Goal: Task Accomplishment & Management: Use online tool/utility

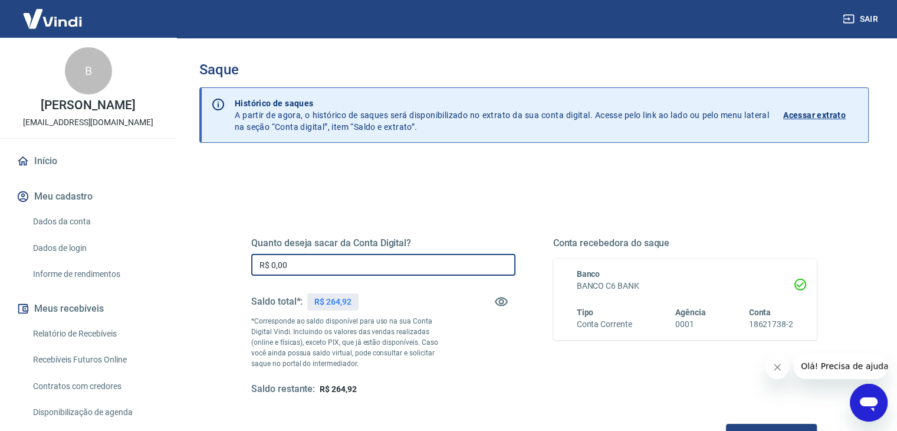
click at [390, 260] on input "R$ 0,00" at bounding box center [383, 265] width 264 height 22
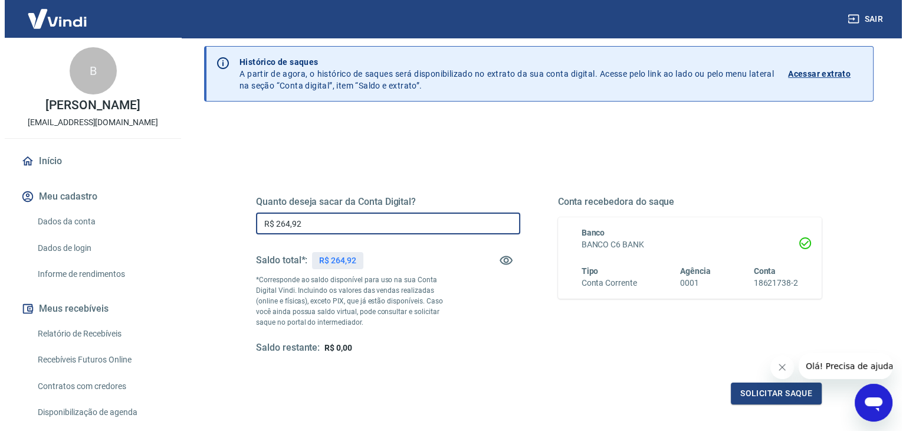
scroll to position [59, 0]
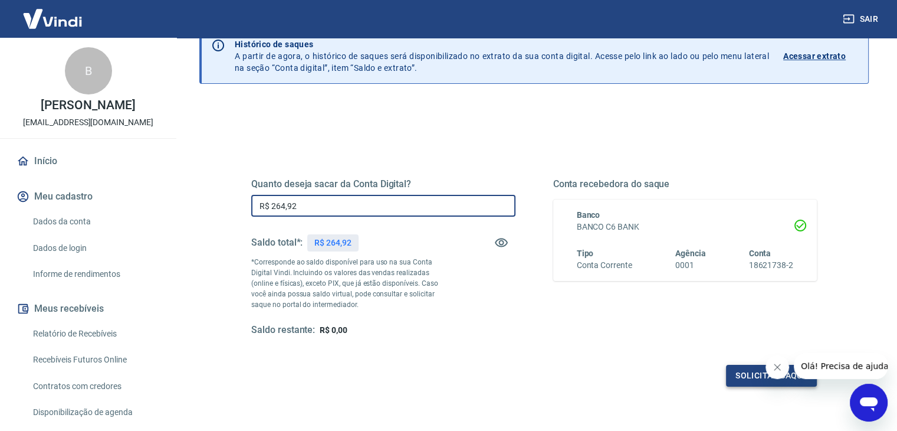
type input "R$ 264,92"
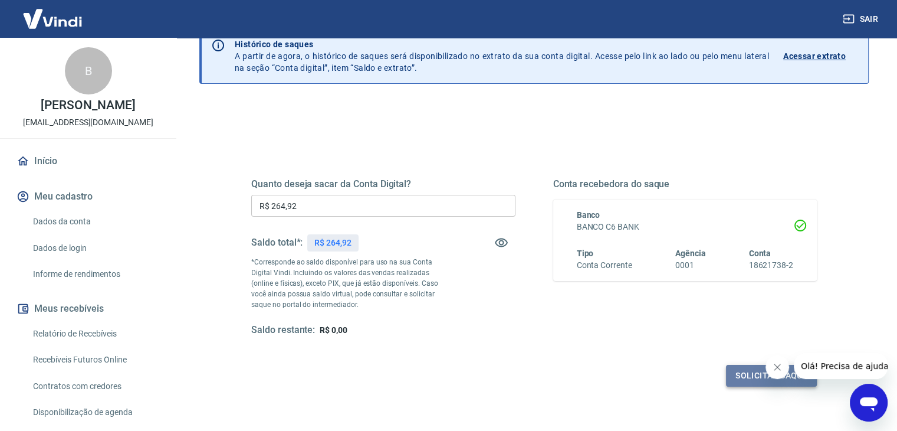
click at [742, 373] on button "Solicitar saque" at bounding box center [771, 376] width 91 height 22
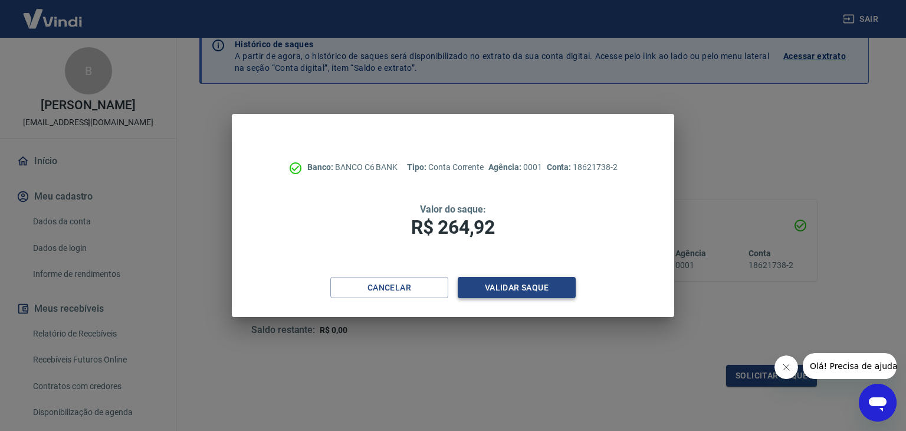
click at [530, 292] on button "Validar saque" at bounding box center [517, 288] width 118 height 22
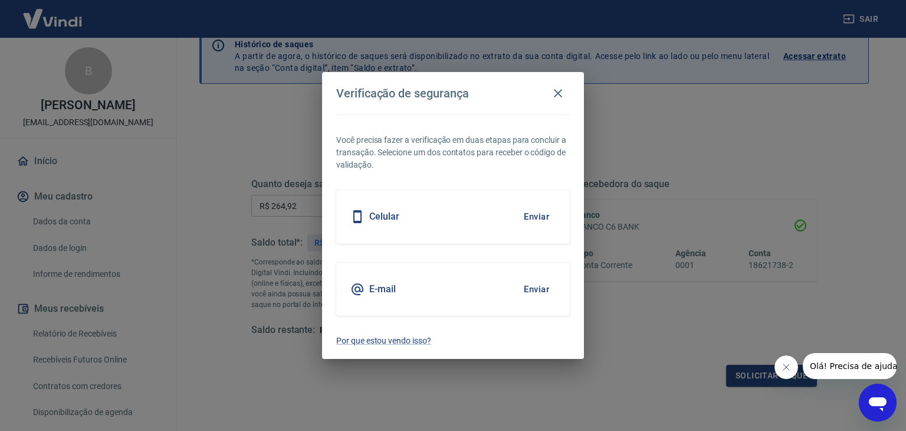
click at [526, 284] on button "Enviar" at bounding box center [536, 289] width 38 height 25
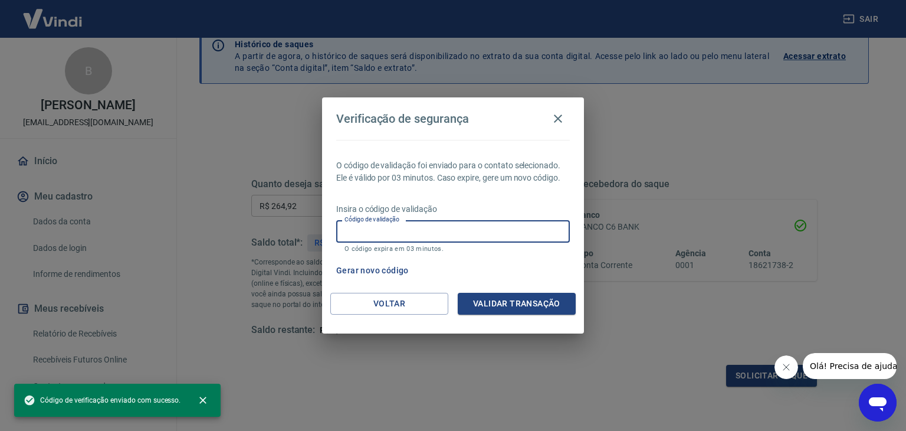
click at [425, 230] on input "Código de validação" at bounding box center [453, 231] width 234 height 22
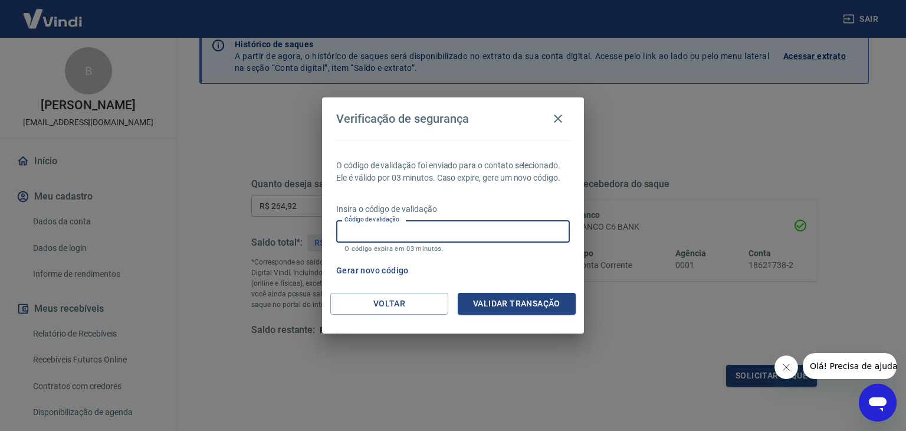
paste input "412991"
type input "412991"
click at [510, 307] on button "Validar transação" at bounding box center [517, 304] width 118 height 22
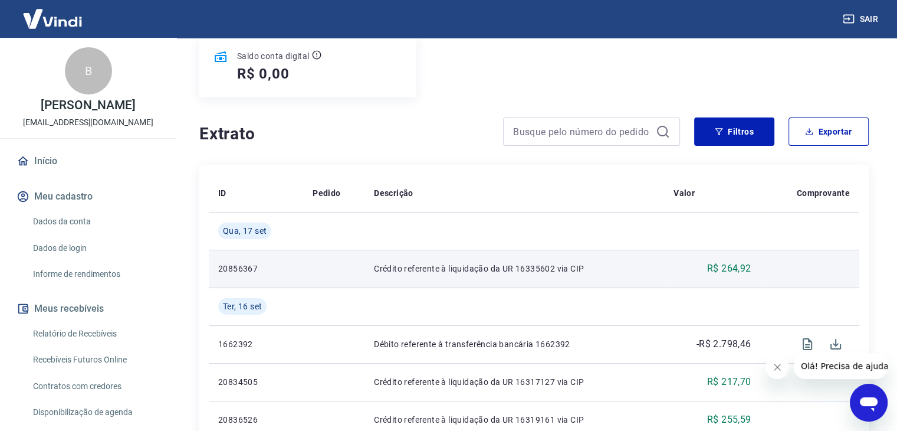
scroll to position [177, 0]
